Goal: Task Accomplishment & Management: Use online tool/utility

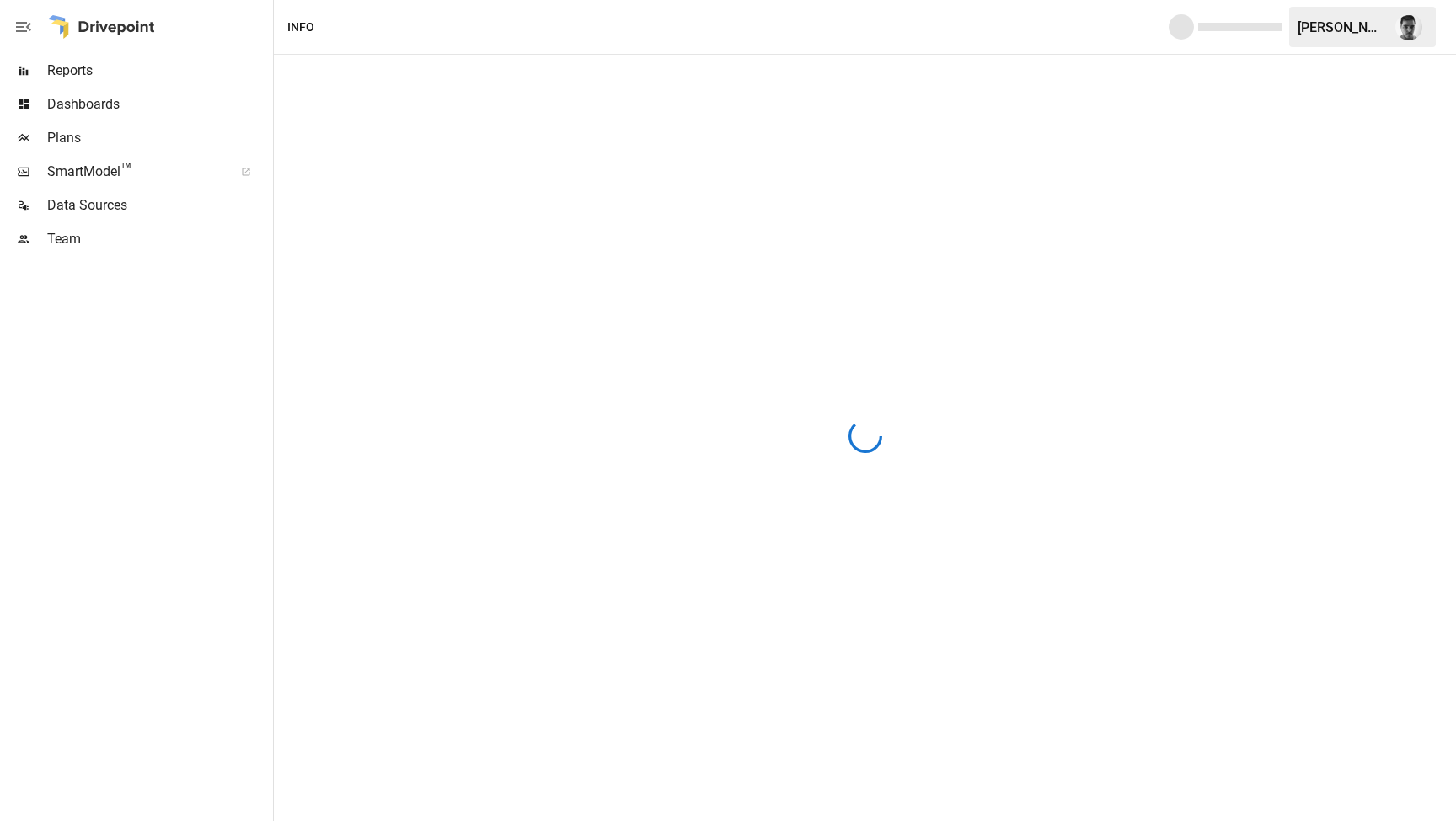
click at [106, 70] on span "Reports" at bounding box center [159, 71] width 223 height 20
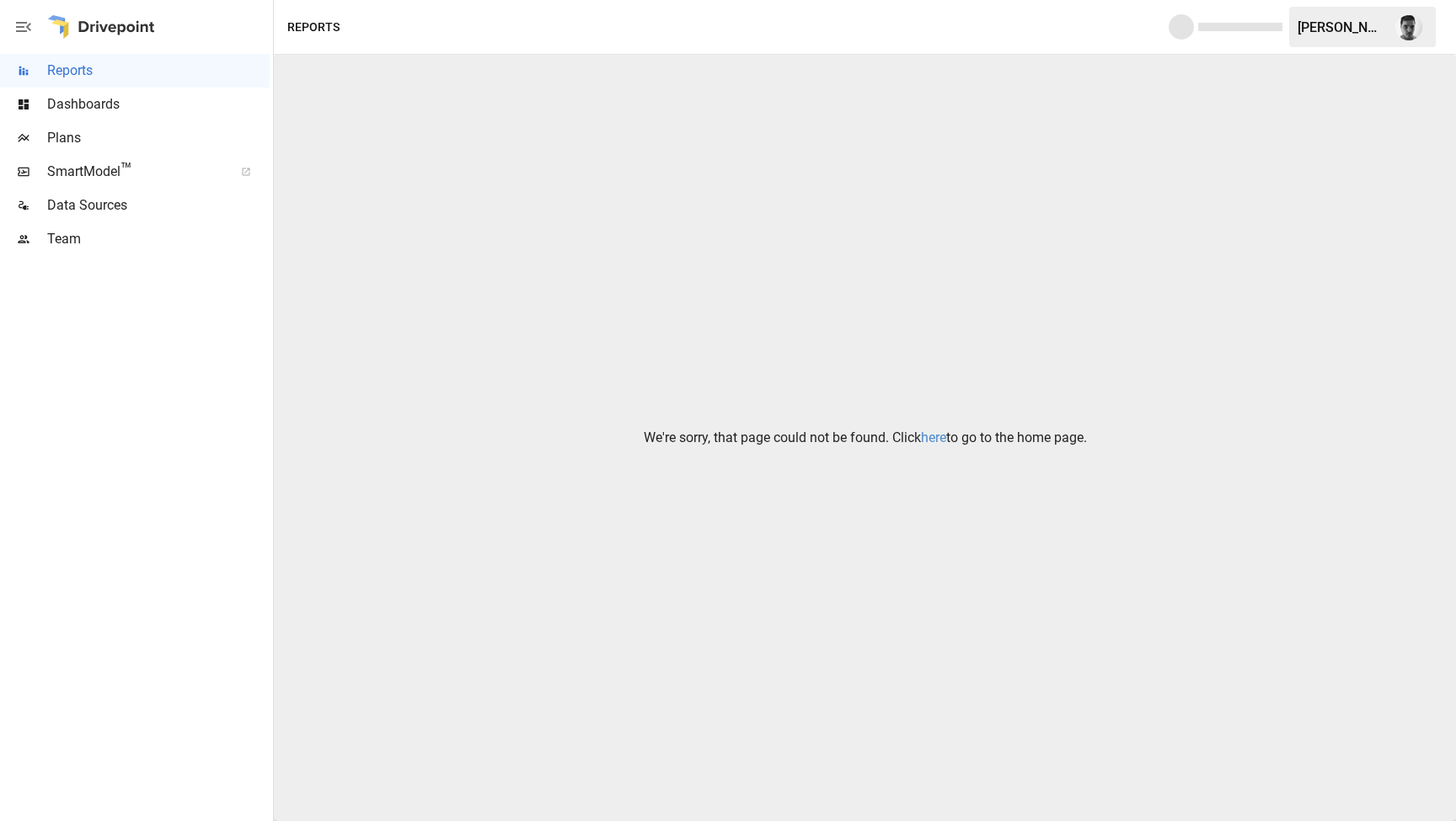
click at [931, 440] on link "here" at bounding box center [934, 437] width 25 height 16
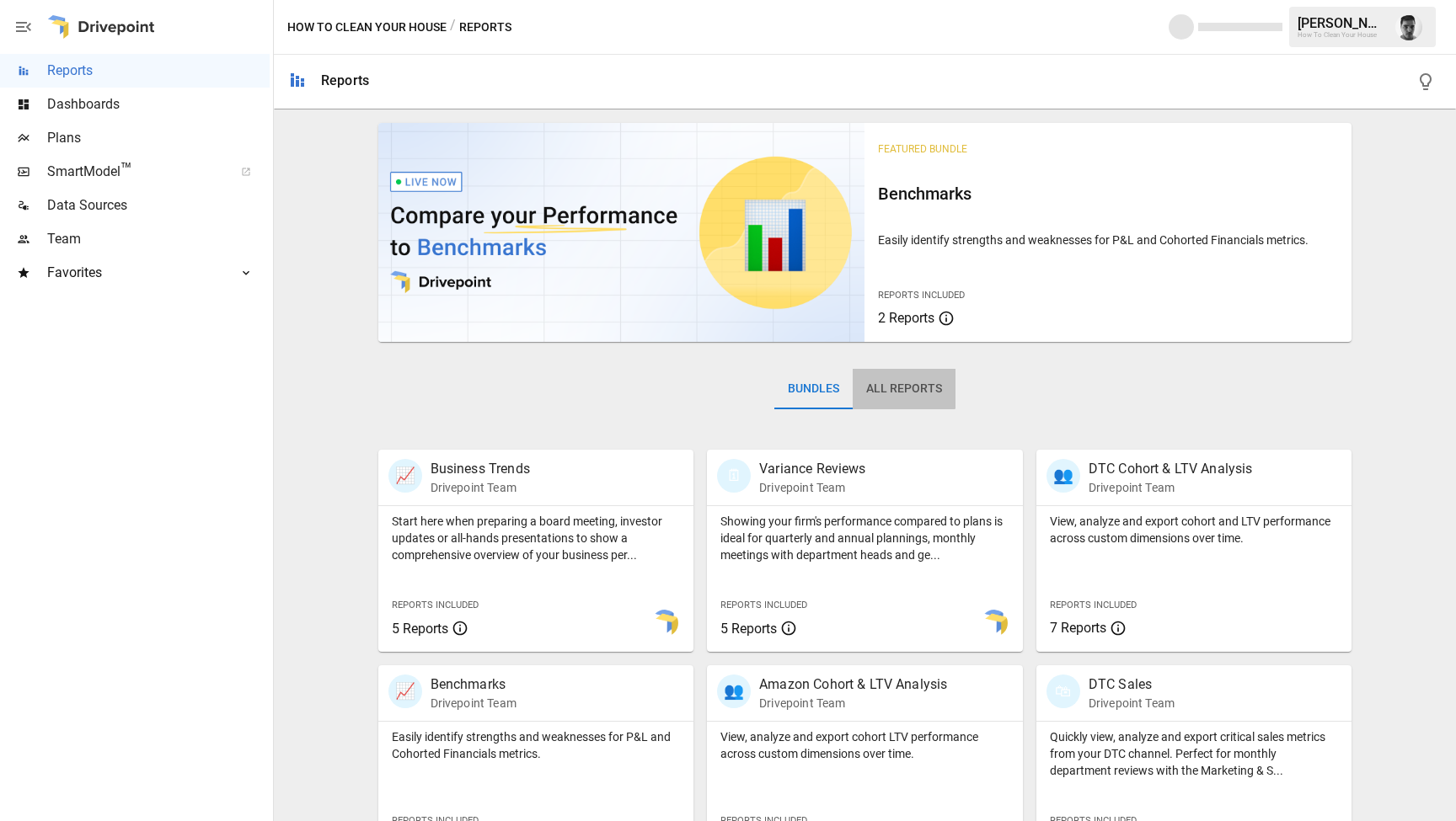
click at [904, 378] on button "All Reports" at bounding box center [904, 390] width 103 height 41
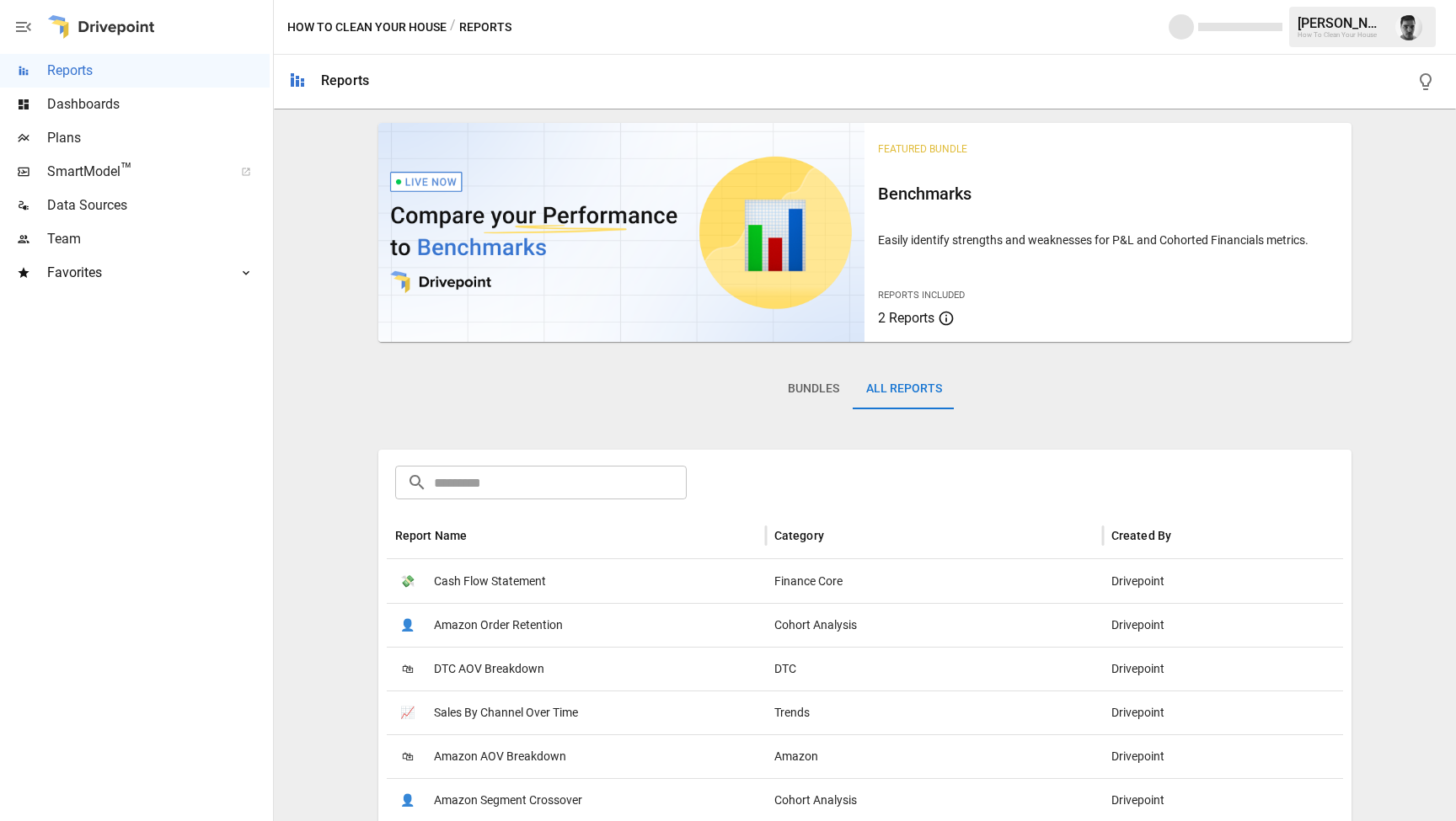
click at [560, 587] on div "💸 Cash Flow Statement" at bounding box center [576, 581] width 380 height 44
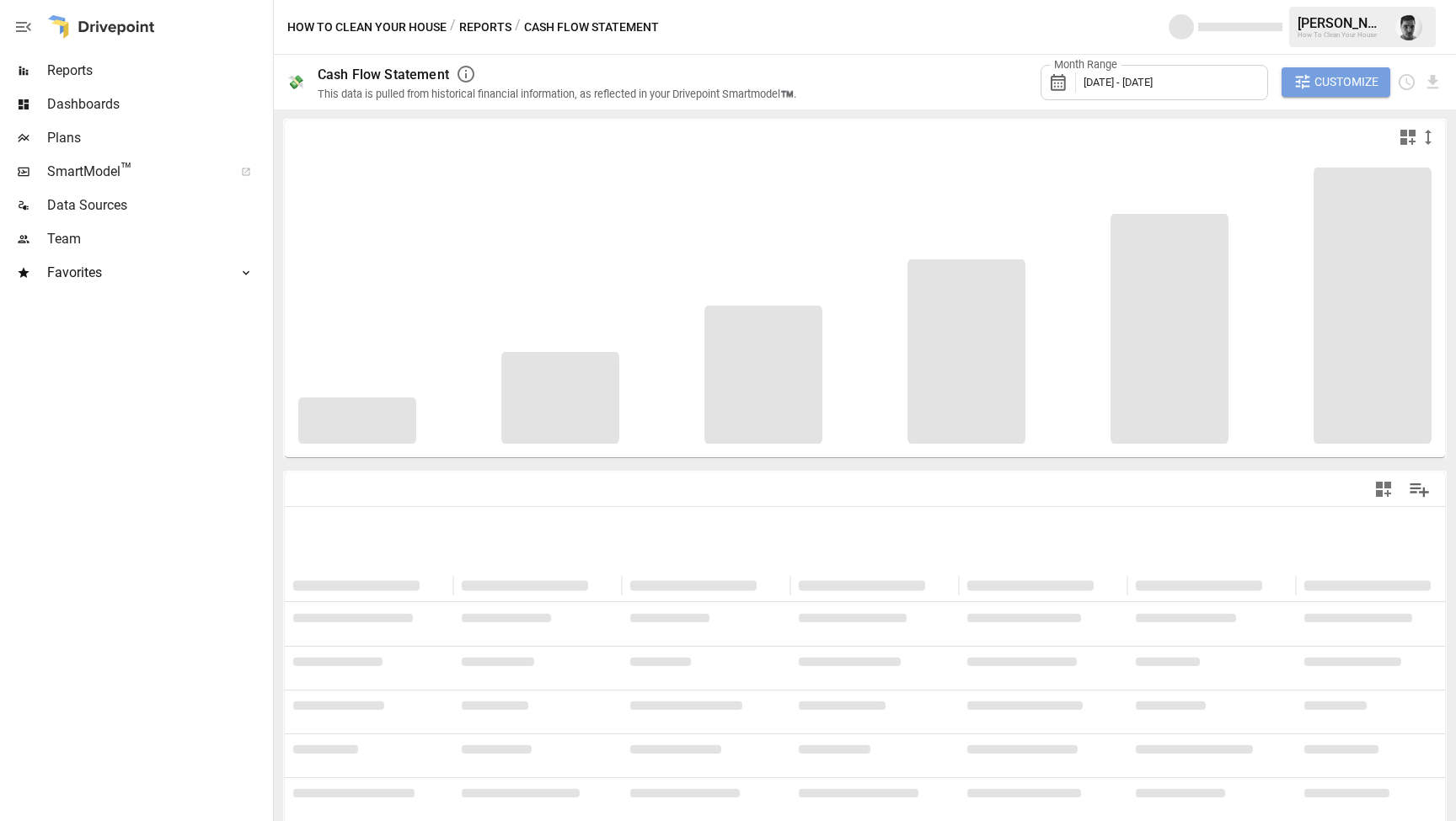
click at [1354, 87] on span "Customize" at bounding box center [1346, 82] width 64 height 21
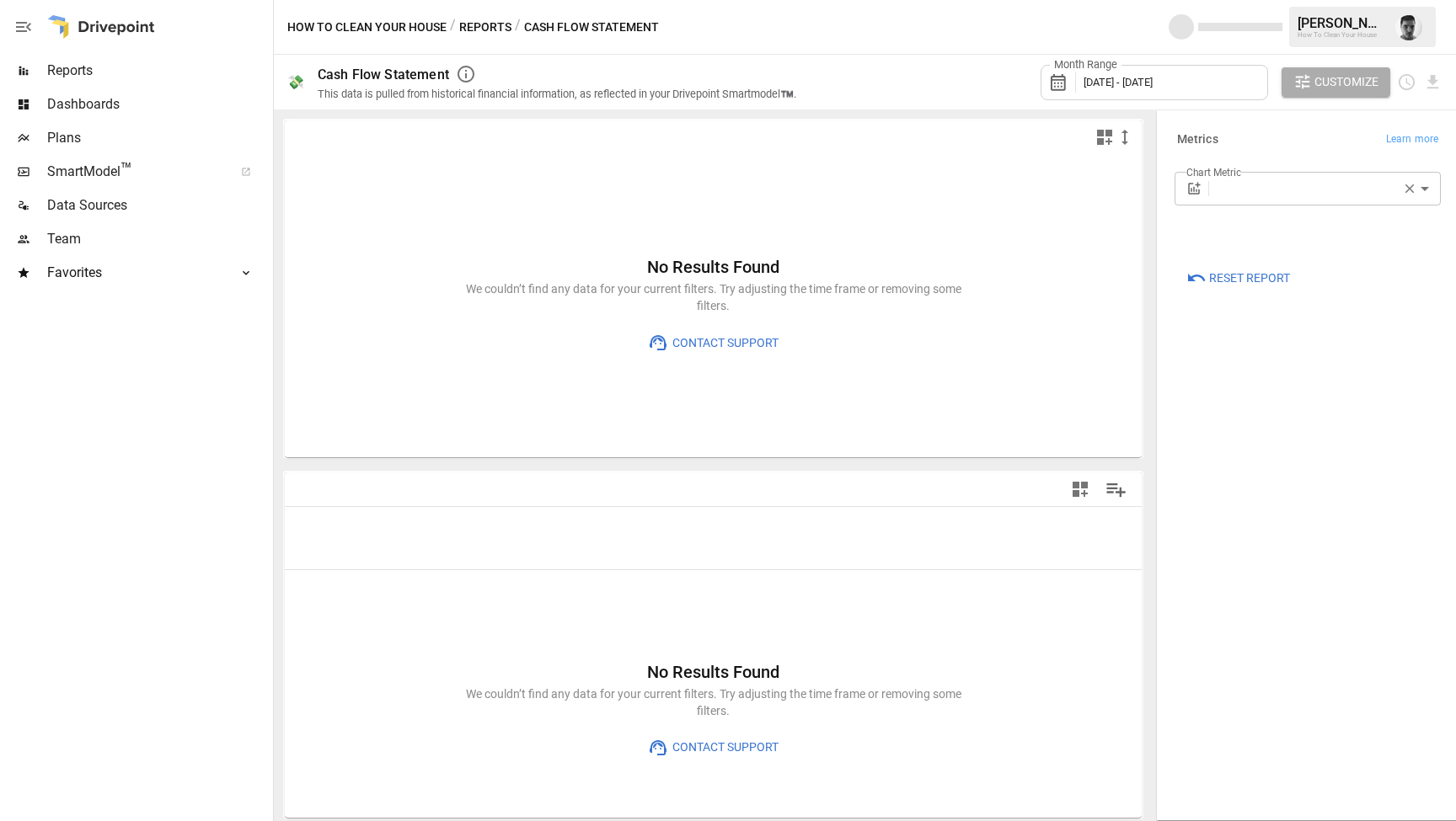
click at [1222, 173] on label "Chart Metric" at bounding box center [1214, 172] width 55 height 14
click at [1243, 0] on body "Reports Dashboards Plans SmartModel ™ Data Sources Team Favorites LTV Benchmark…" at bounding box center [728, 0] width 1456 height 0
click at [1284, 187] on div at bounding box center [728, 410] width 1456 height 821
click at [1404, 186] on icon "button" at bounding box center [1410, 188] width 15 height 15
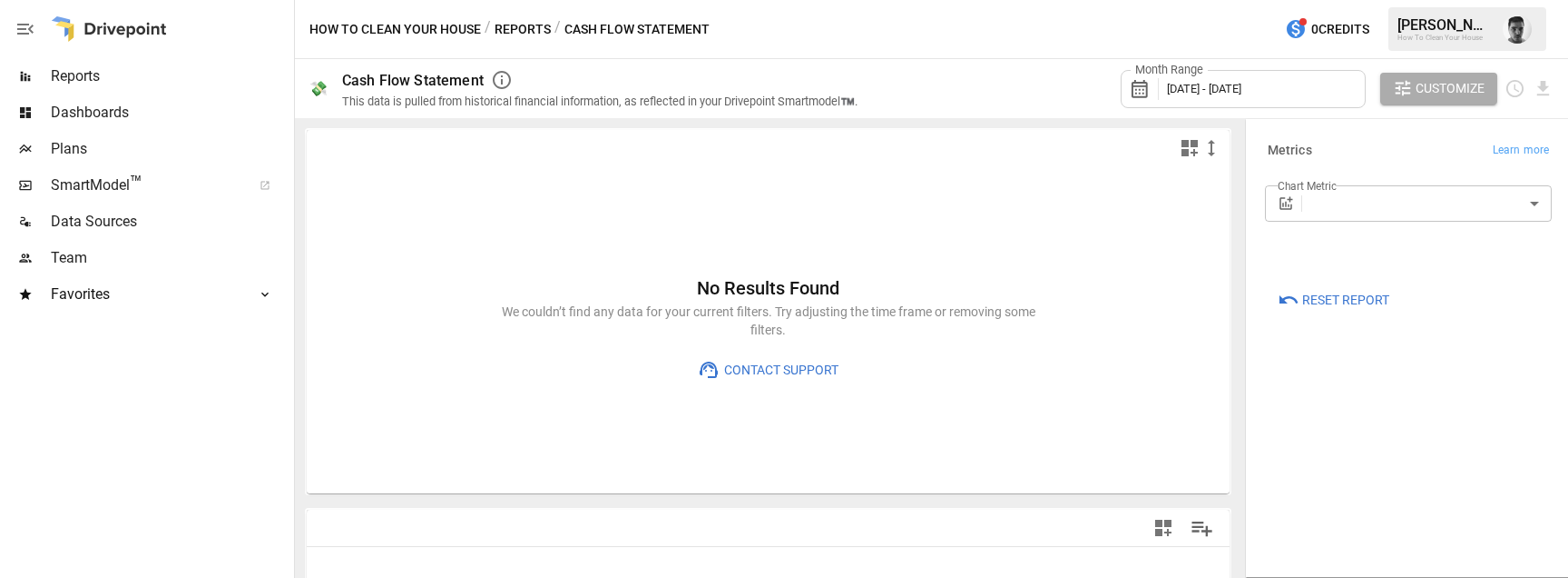
drag, startPoint x: 1284, startPoint y: 202, endPoint x: 1271, endPoint y: 205, distance: 13.3
click at [511, 28] on button "Reports" at bounding box center [523, 29] width 56 height 23
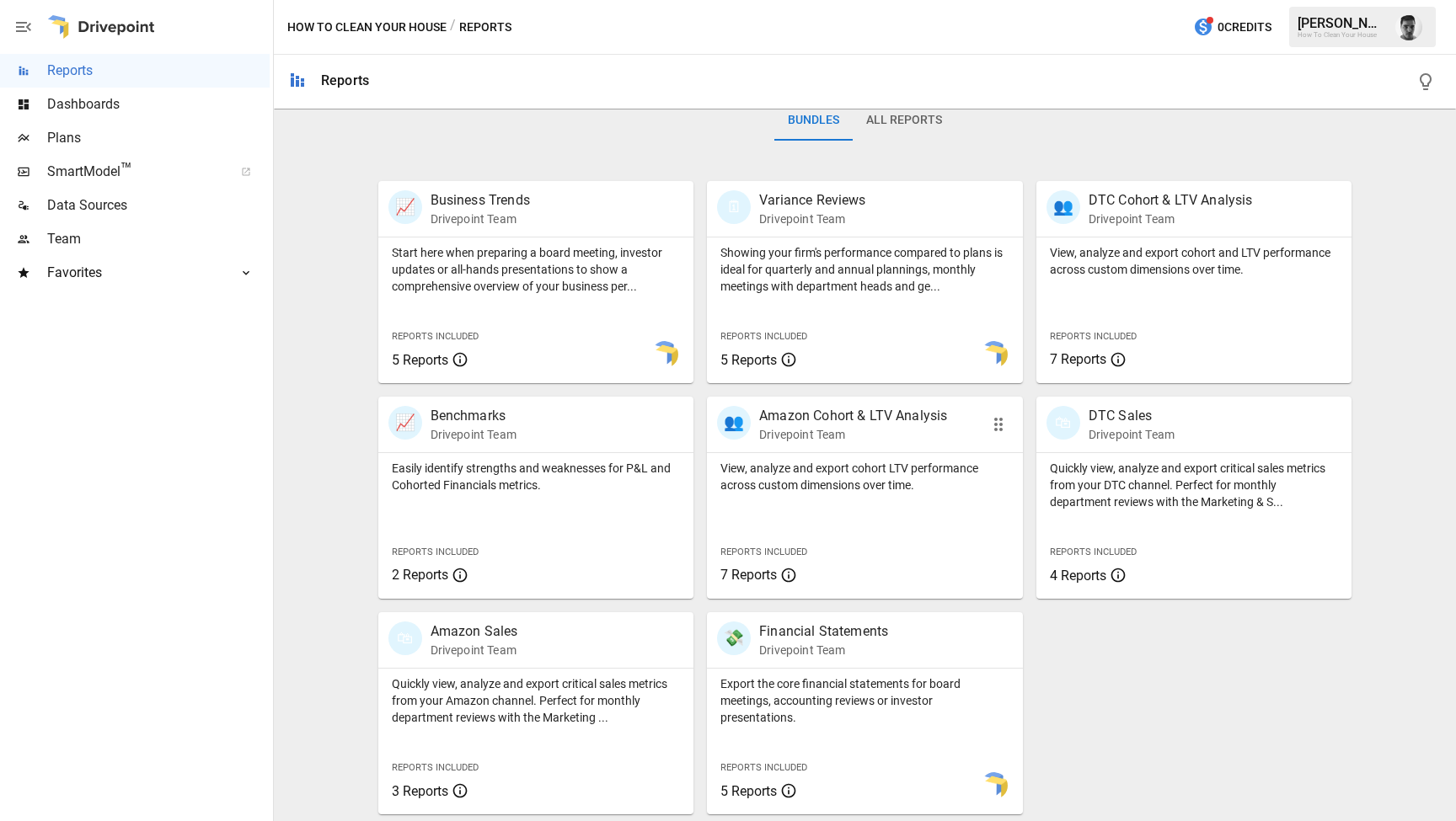
scroll to position [270, 0]
click at [883, 528] on div "View, analyze and export cohort LTV performance across custom dimensions over t…" at bounding box center [865, 526] width 316 height 146
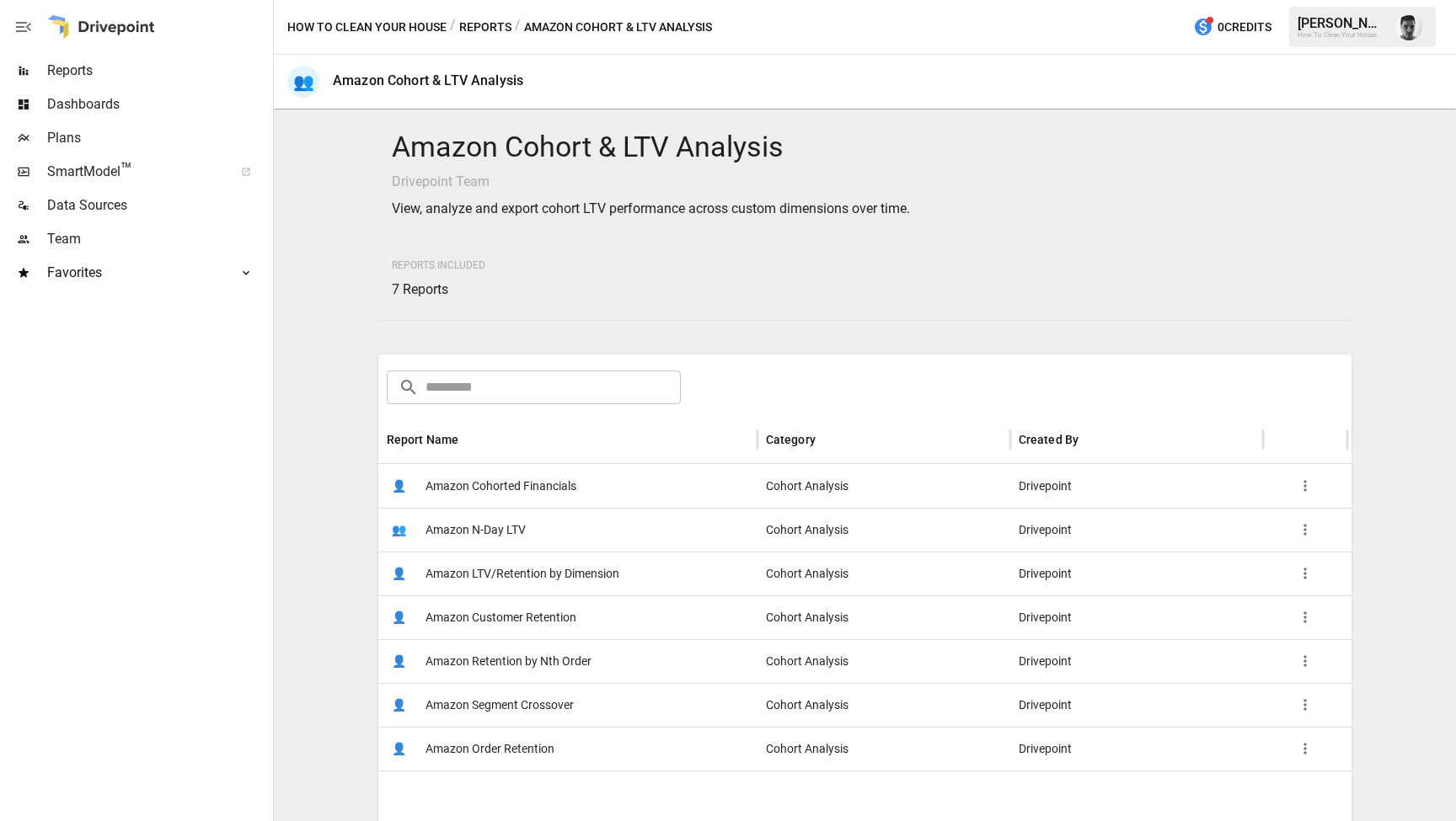
click at [605, 555] on span "Amazon LTV/Retention by Dimension" at bounding box center [522, 574] width 194 height 43
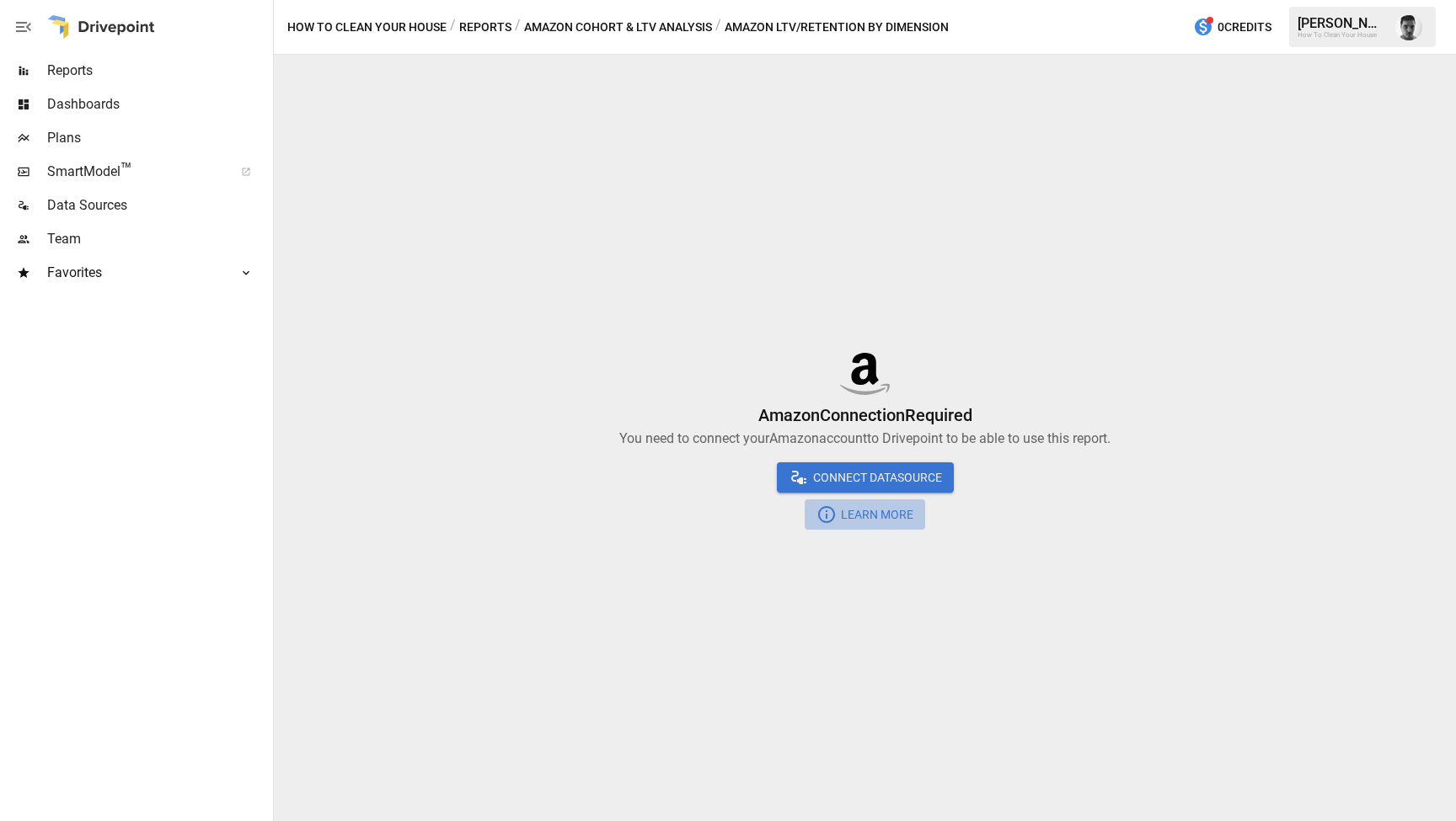
click at [886, 521] on span "Learn More" at bounding box center [875, 515] width 77 height 21
click at [896, 476] on span "Connect DataSource" at bounding box center [875, 478] width 133 height 21
